Goal: Task Accomplishment & Management: Use online tool/utility

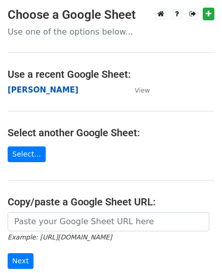
click at [19, 92] on strong "[PERSON_NAME]" at bounding box center [43, 89] width 71 height 9
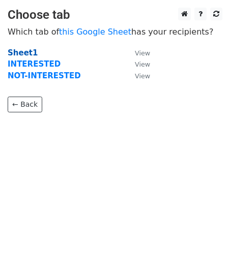
click at [23, 52] on strong "Sheet1" at bounding box center [23, 52] width 30 height 9
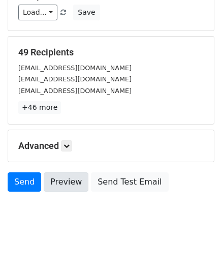
scroll to position [120, 0]
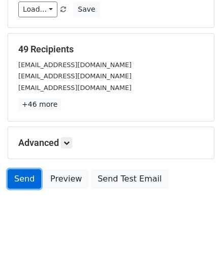
click at [23, 177] on link "Send" at bounding box center [25, 178] width 34 height 19
